Goal: Task Accomplishment & Management: Use online tool/utility

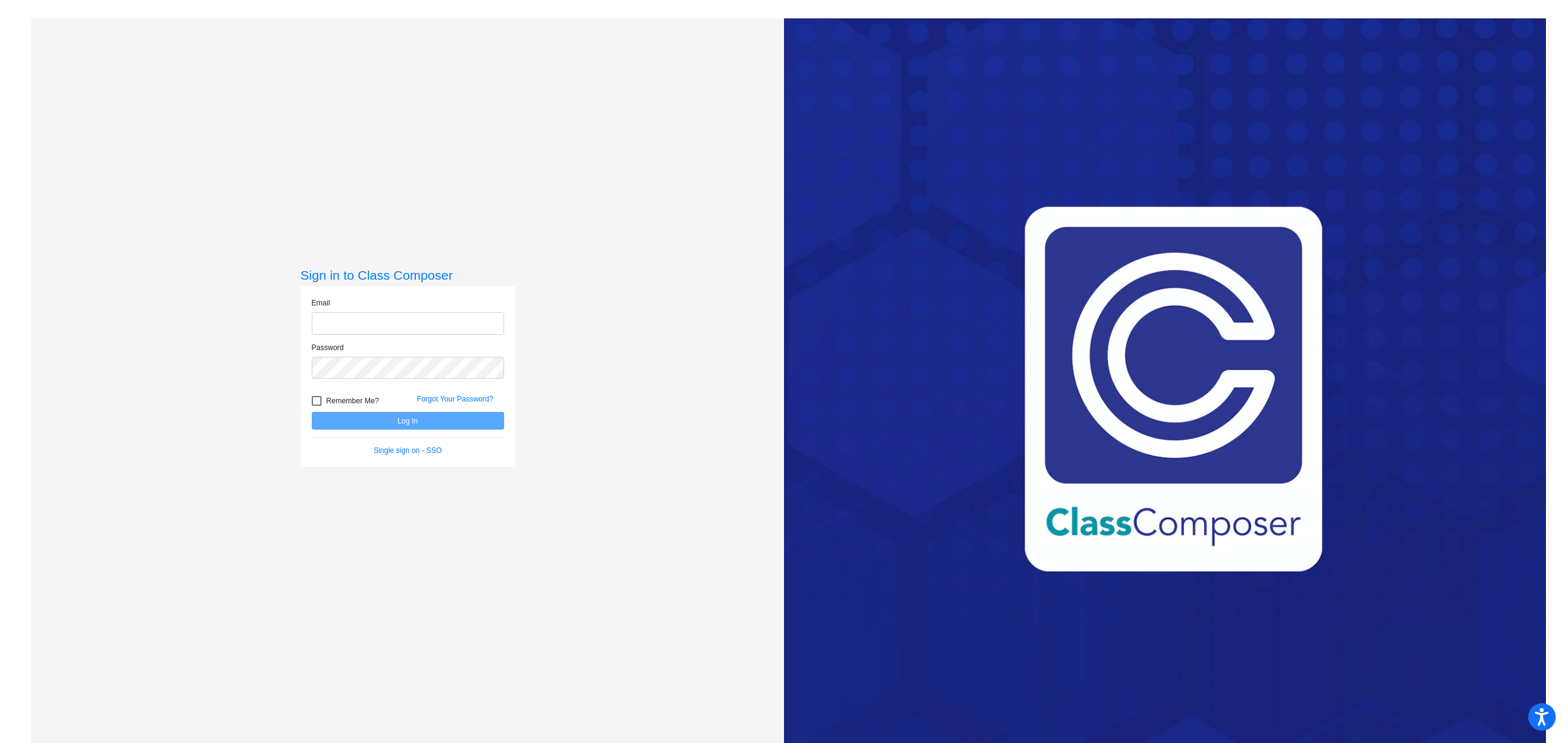
type input "[EMAIL_ADDRESS][DOMAIN_NAME]"
click at [400, 422] on button "Log In" at bounding box center [408, 421] width 193 height 18
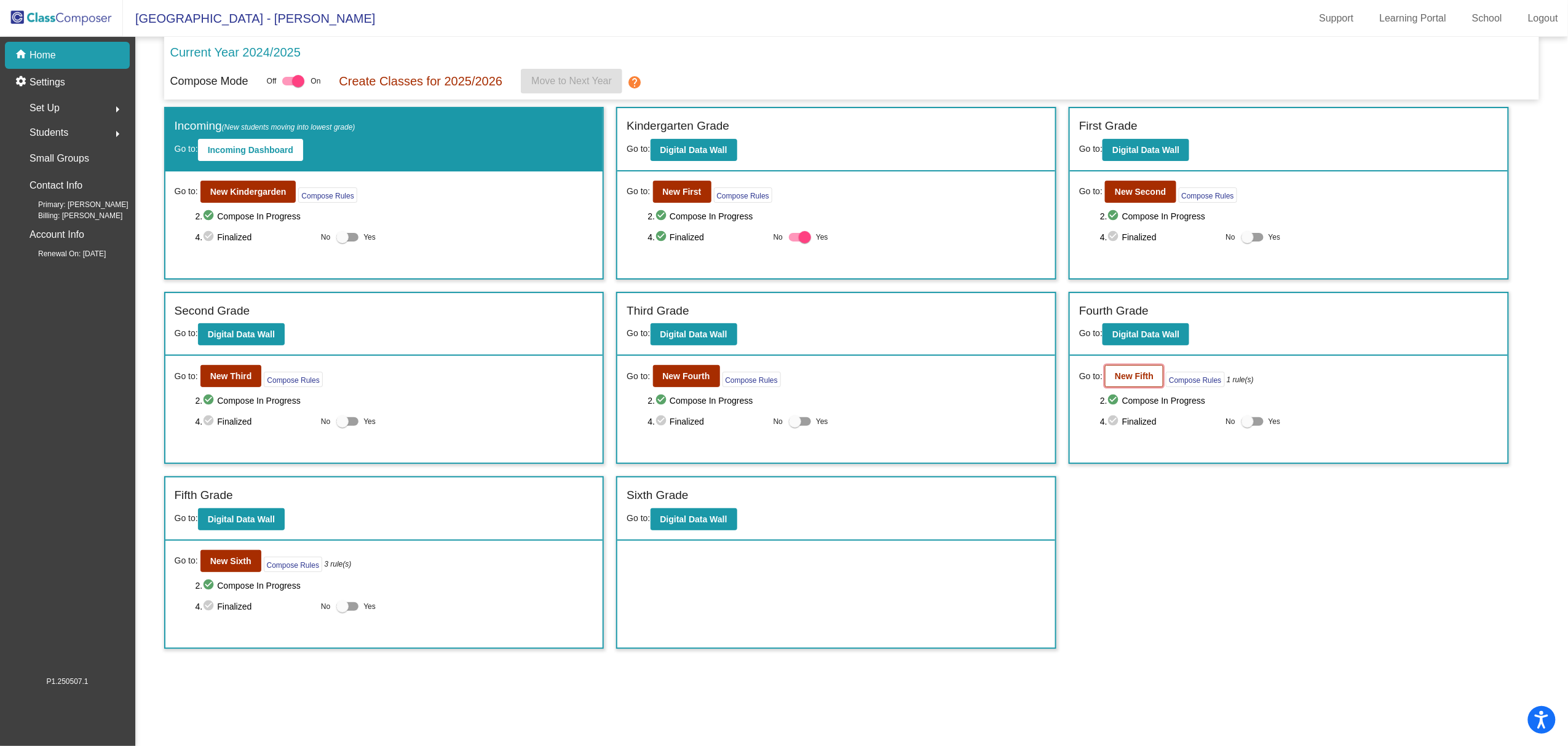
click at [1145, 378] on b "New Fifth" at bounding box center [1134, 376] width 39 height 10
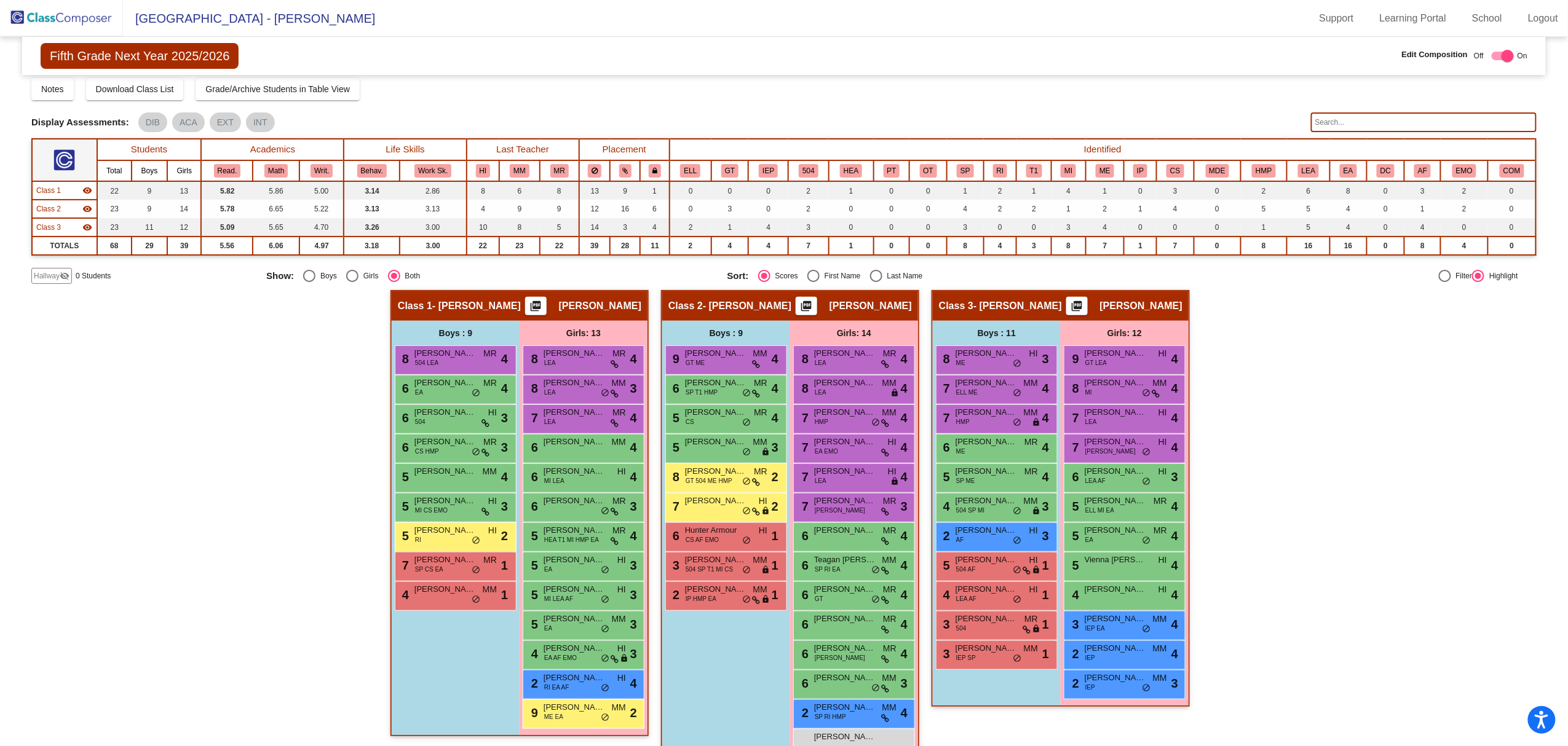
scroll to position [64, 0]
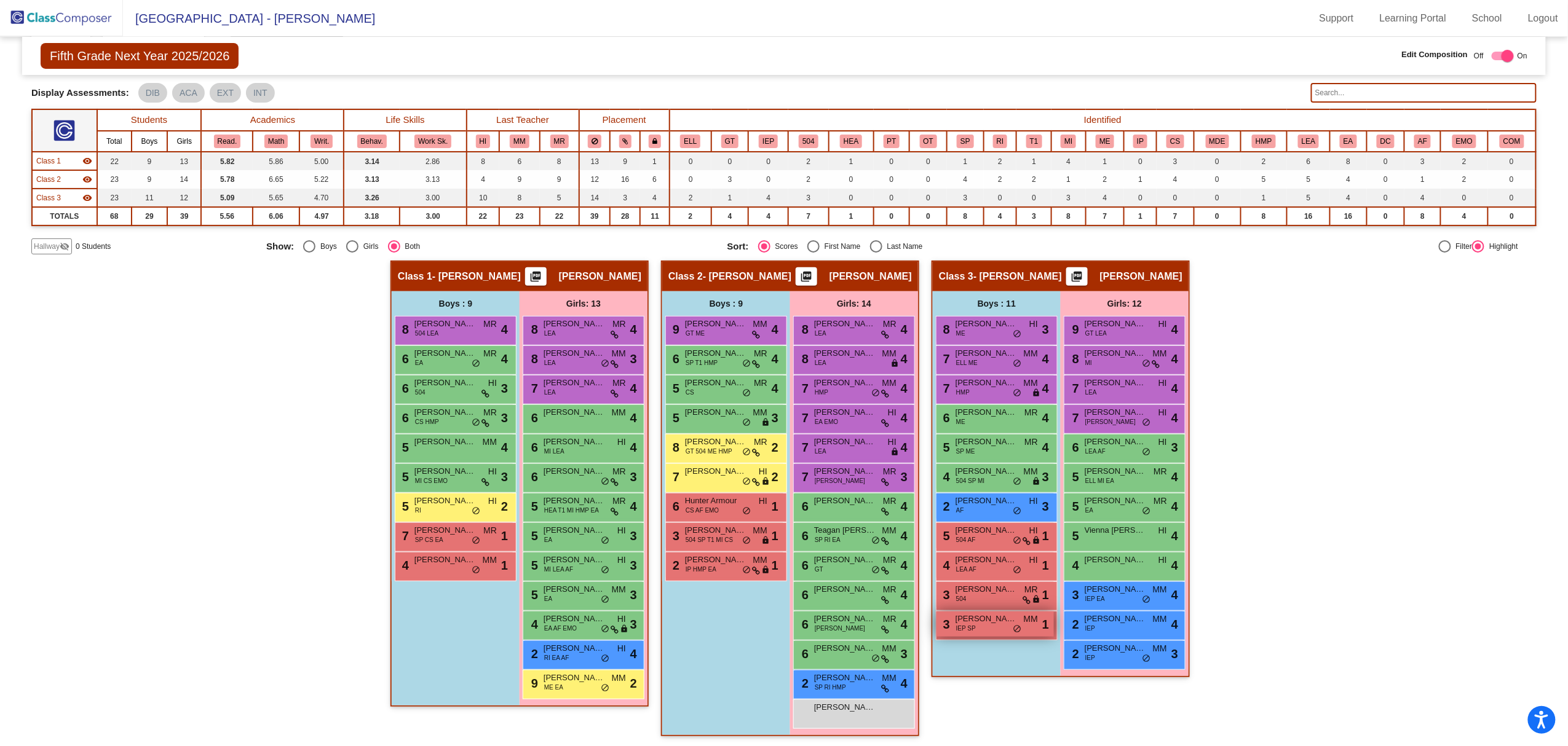
click at [979, 632] on div "3 [PERSON_NAME] IEP SP MM lock do_not_disturb_alt 1" at bounding box center [995, 624] width 117 height 26
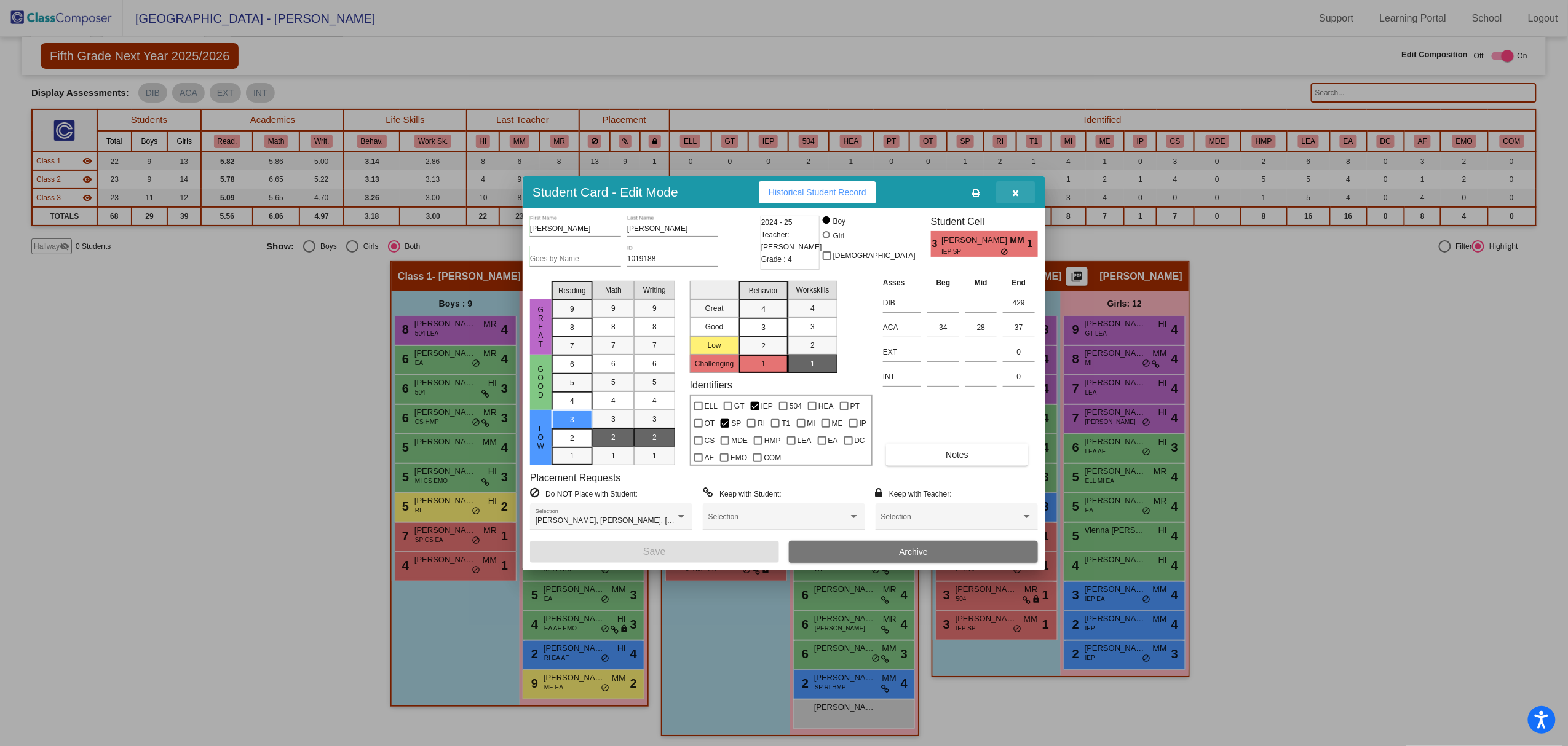
click at [1009, 184] on button "button" at bounding box center [1016, 192] width 40 height 22
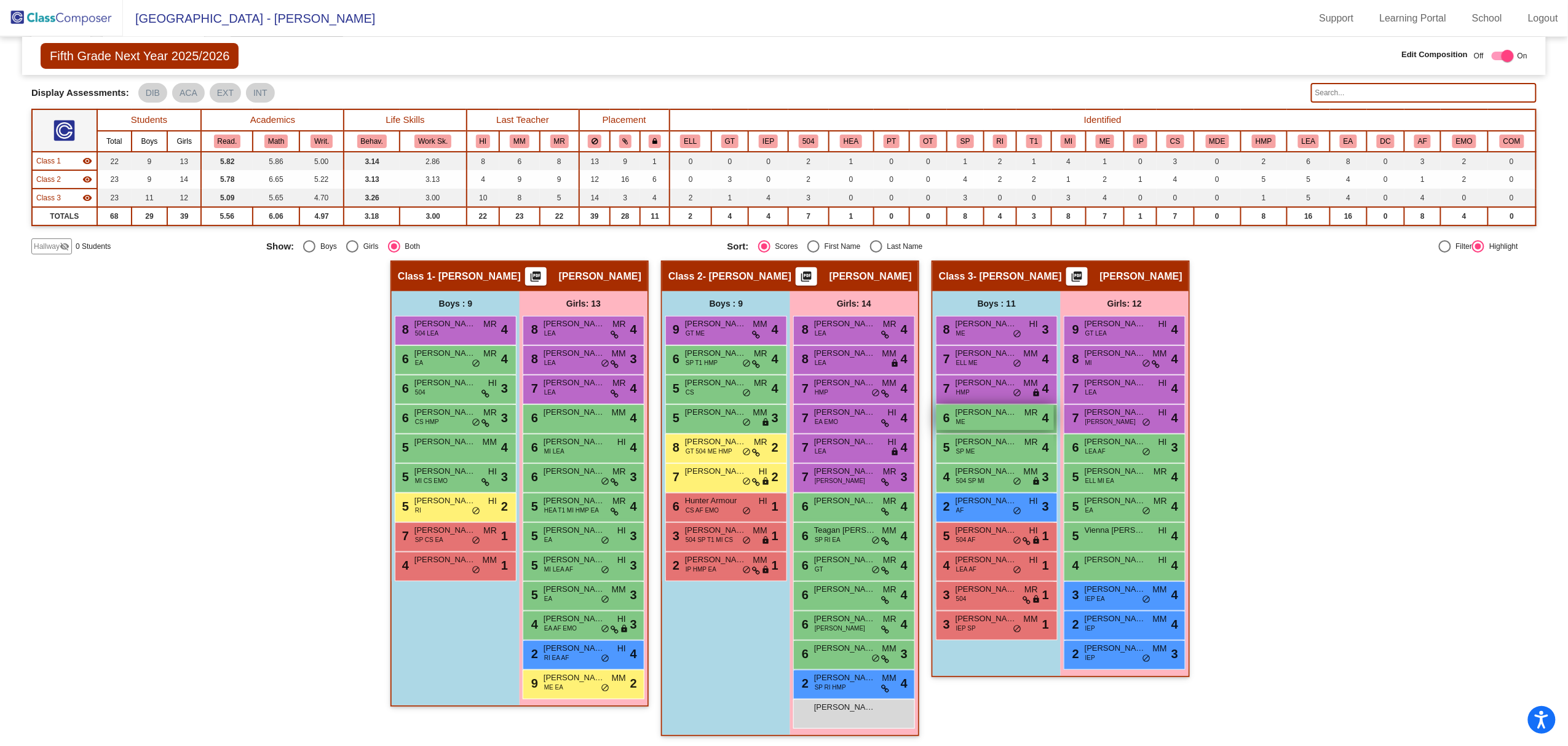
click at [950, 414] on div "6 [PERSON_NAME] ME MR [PERSON_NAME] do_not_disturb_alt 4" at bounding box center [995, 417] width 117 height 26
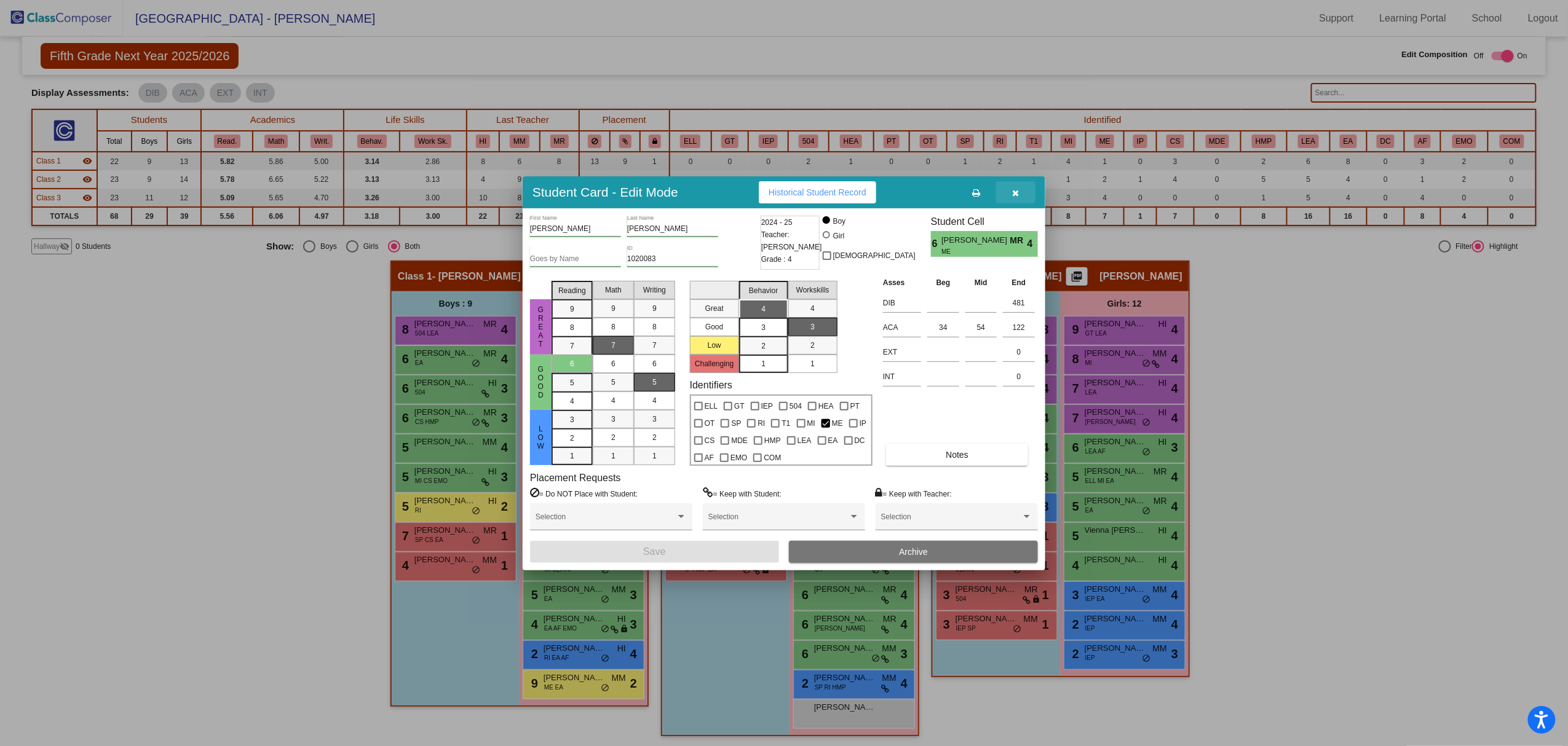
click at [1013, 190] on icon "button" at bounding box center [1016, 192] width 7 height 8
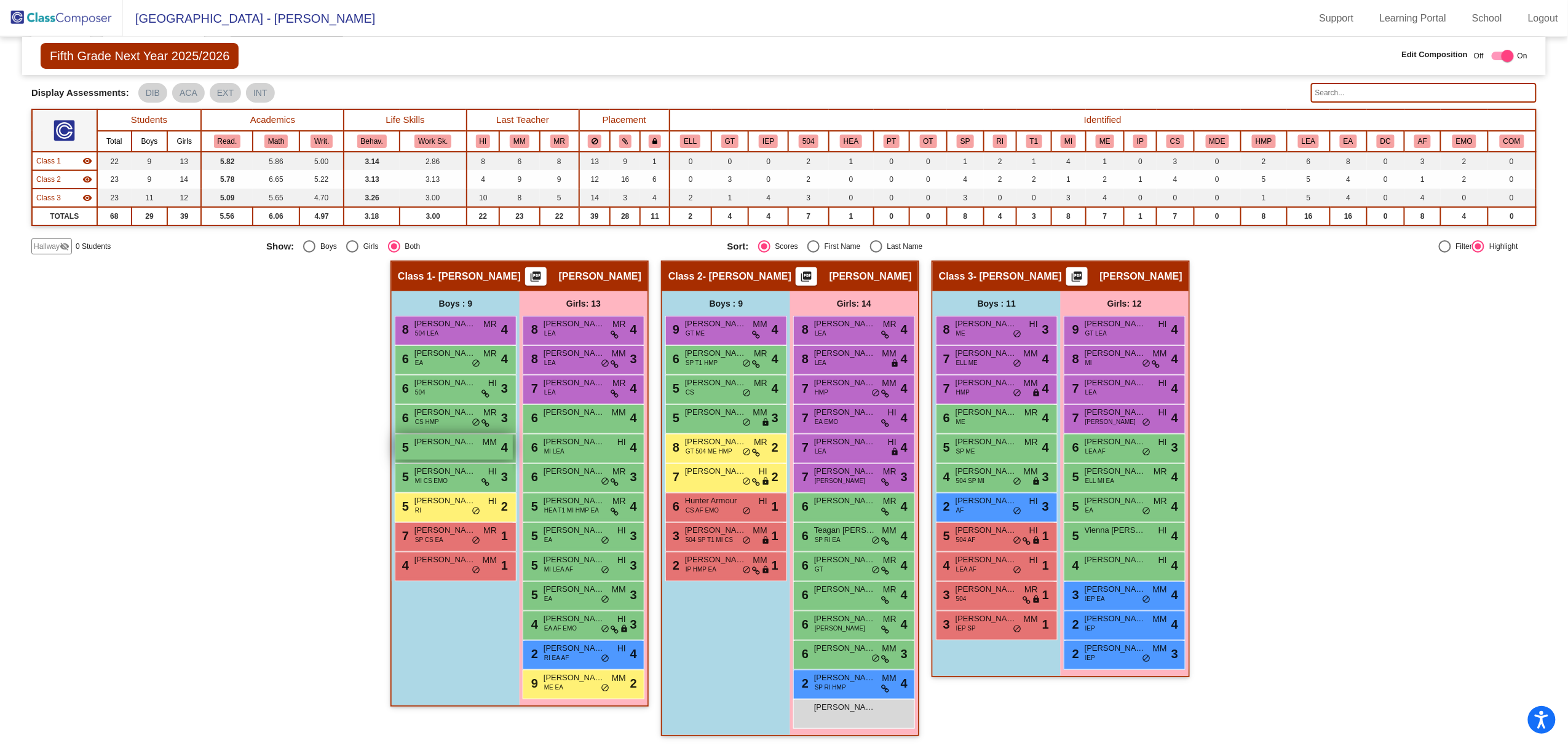
click at [439, 439] on span "[PERSON_NAME]" at bounding box center [445, 441] width 61 height 12
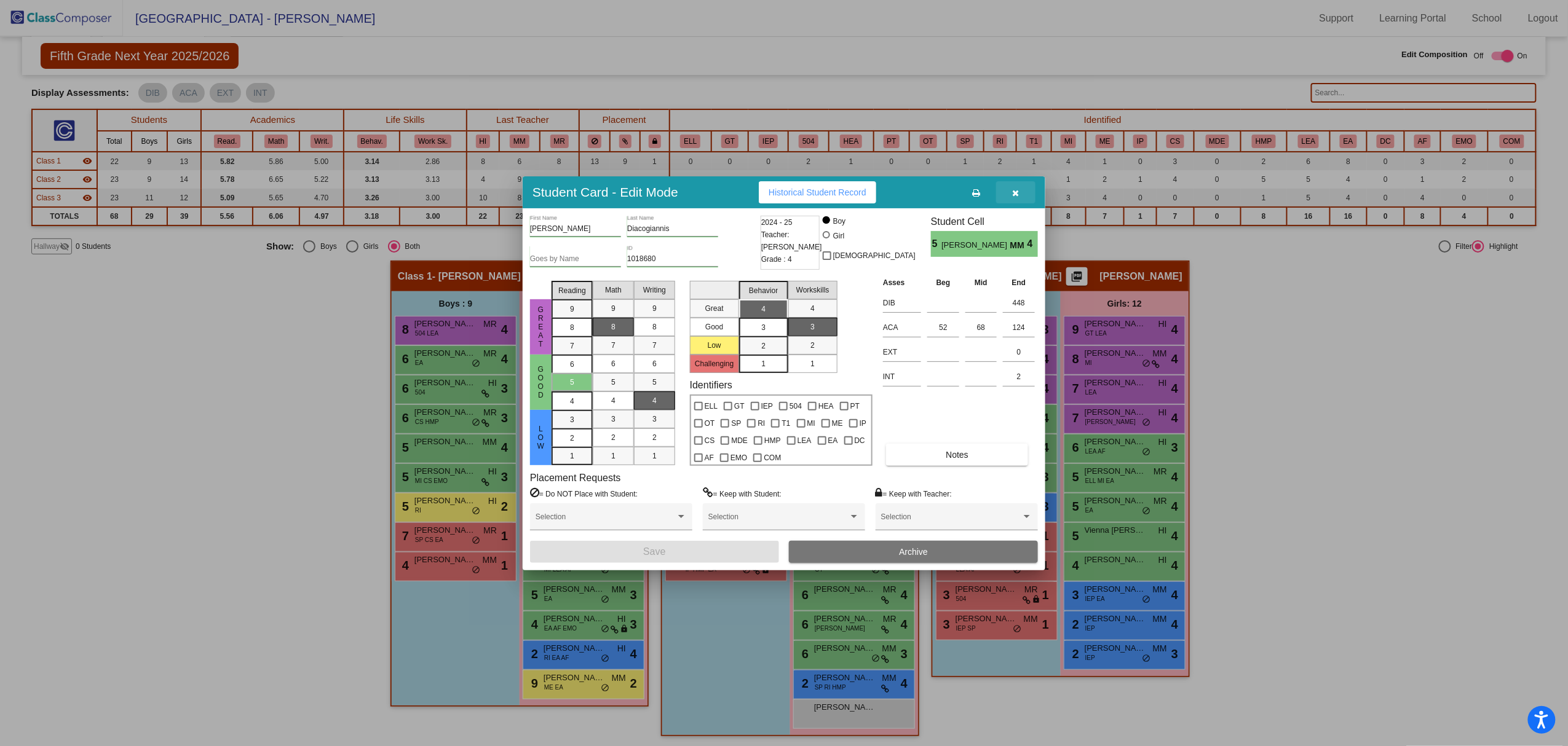
click at [1014, 188] on span "button" at bounding box center [1016, 192] width 7 height 10
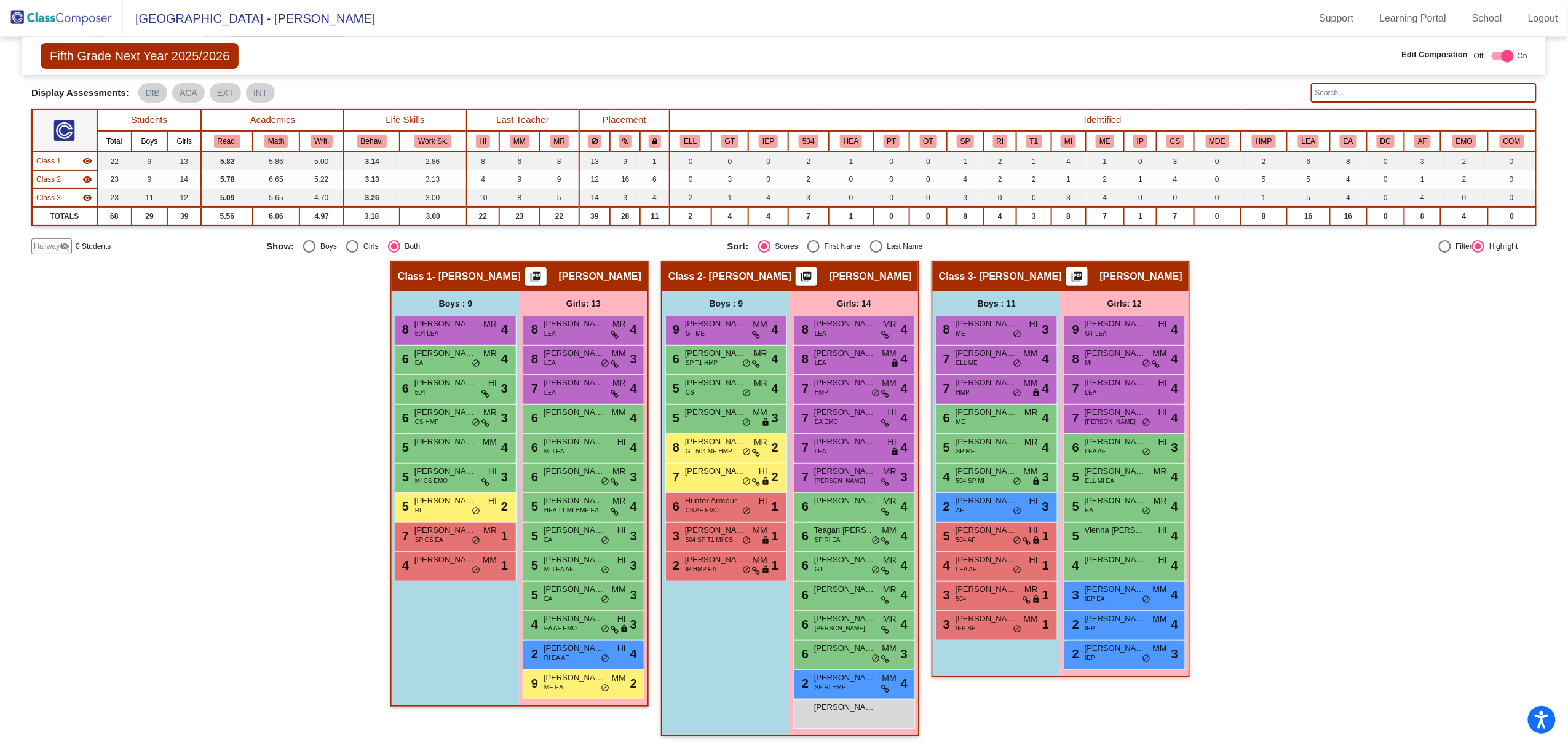
click at [75, 11] on img at bounding box center [61, 18] width 123 height 36
